Goal: Obtain resource: Obtain resource

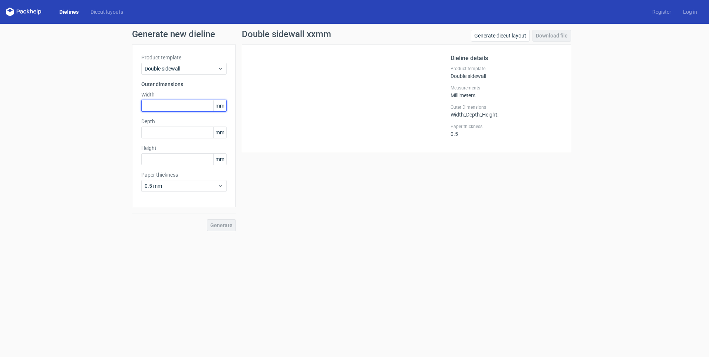
click at [190, 107] on input "text" at bounding box center [183, 106] width 85 height 12
type input "280"
type input "80"
click at [226, 230] on button "Generate" at bounding box center [221, 225] width 29 height 12
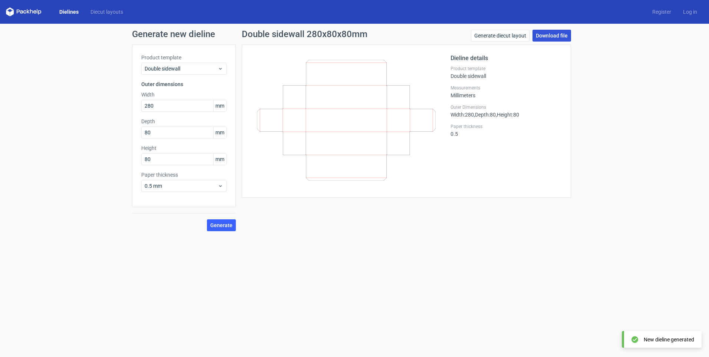
click at [555, 37] on link "Download file" at bounding box center [552, 36] width 39 height 12
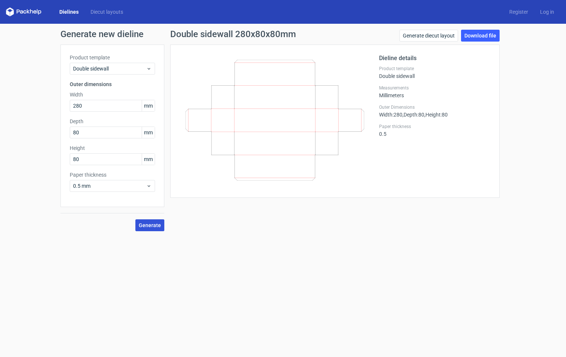
click at [152, 225] on span "Generate" at bounding box center [150, 225] width 22 height 5
click at [73, 13] on link "Dielines" at bounding box center [68, 11] width 31 height 7
